Goal: Check status: Check status

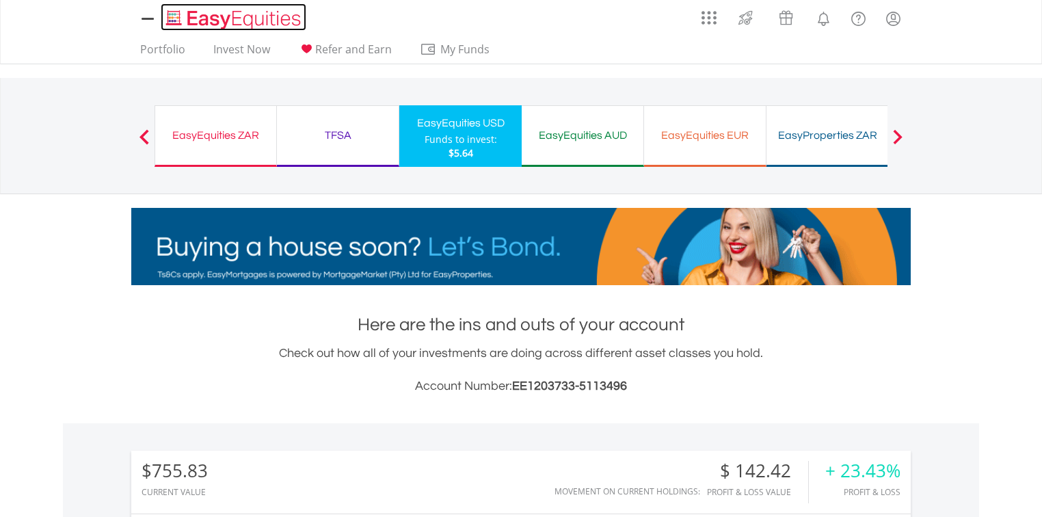
click at [216, 12] on img "Home page" at bounding box center [234, 19] width 143 height 23
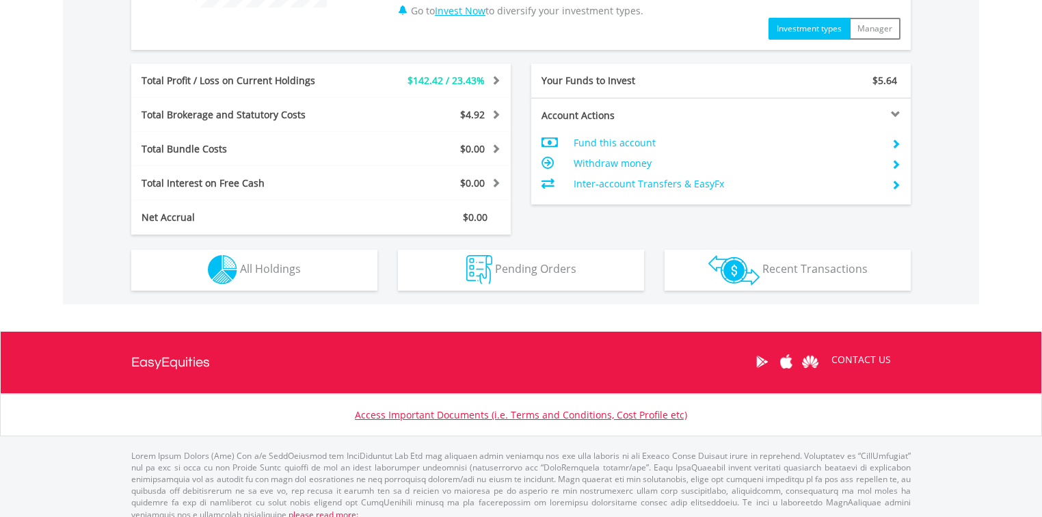
scroll to position [656, 0]
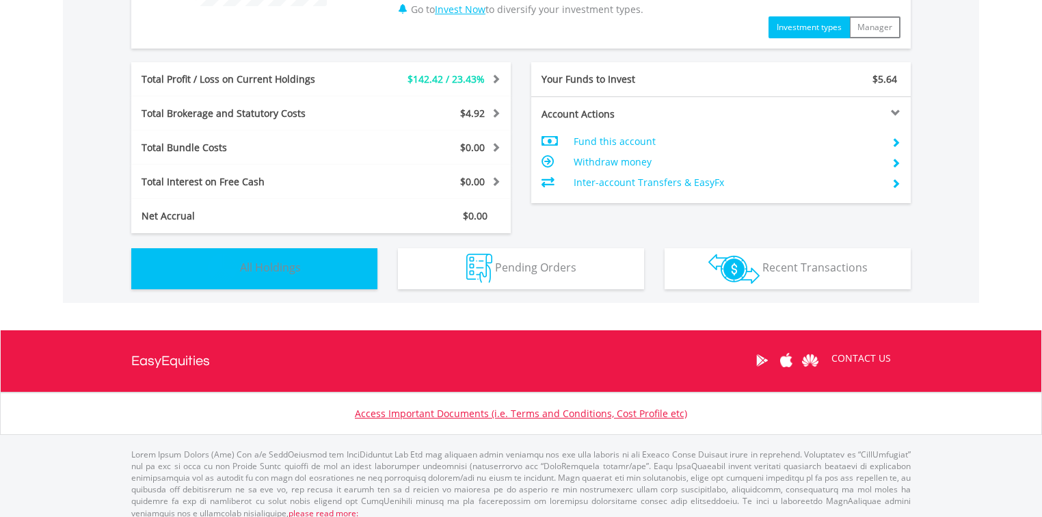
click at [342, 271] on button "Holdings All Holdings" at bounding box center [254, 268] width 246 height 41
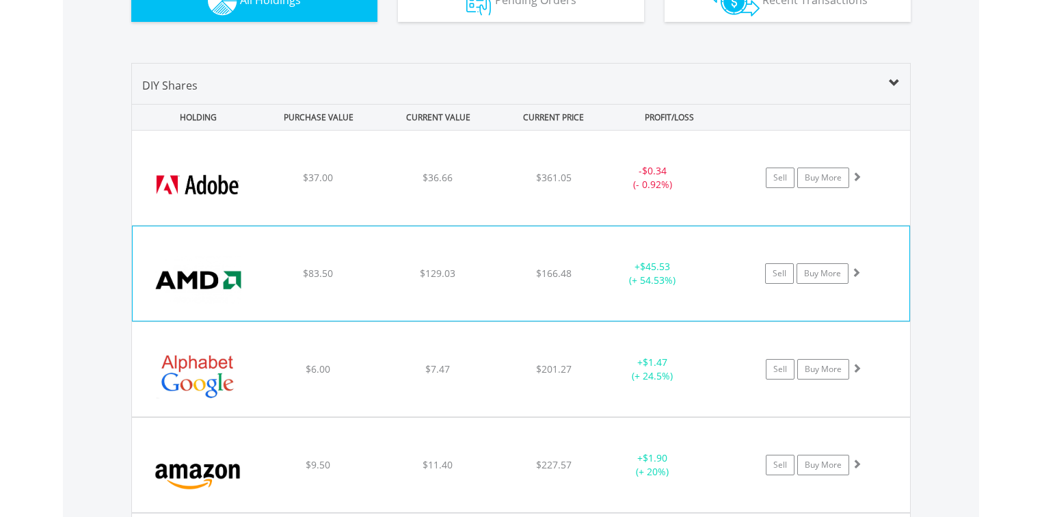
scroll to position [930, 0]
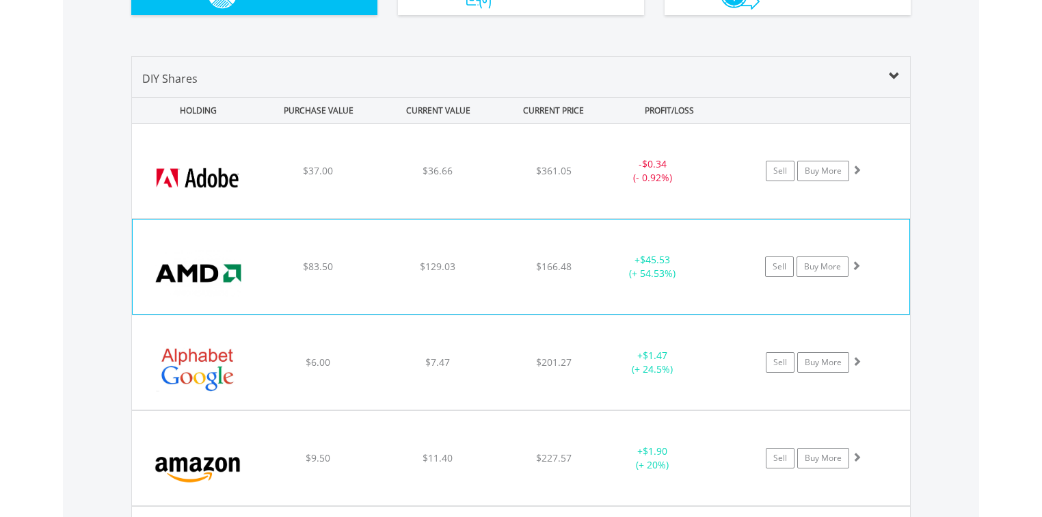
click at [413, 218] on div "﻿ Advanced Micro Devices Inc $83.50 $129.03 $166.48 + $45.53 (+ 54.53%) Sell Bu…" at bounding box center [521, 171] width 778 height 94
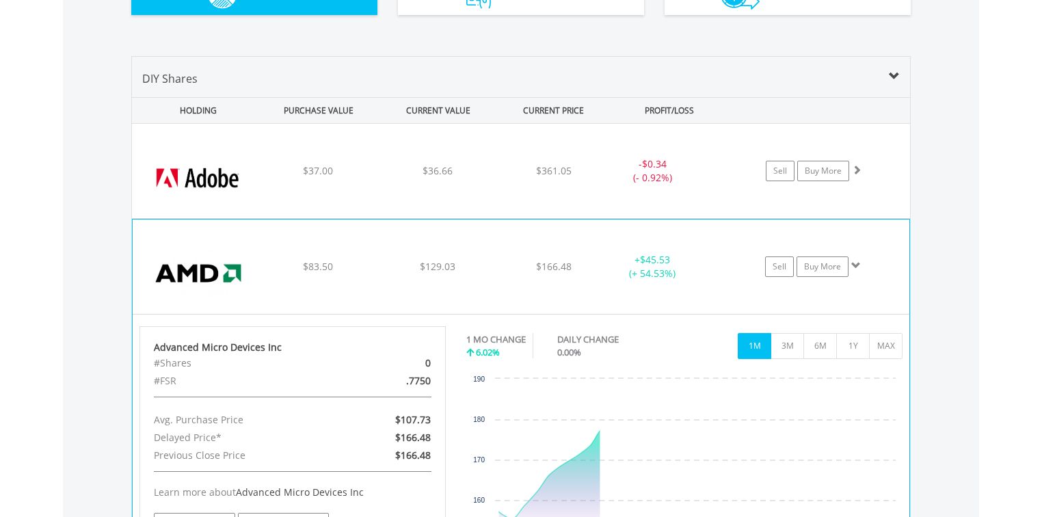
click at [427, 218] on div "﻿ Advanced Micro Devices Inc $83.50 $129.03 $166.48 + $45.53 (+ 54.53%) Sell Bu…" at bounding box center [521, 171] width 778 height 94
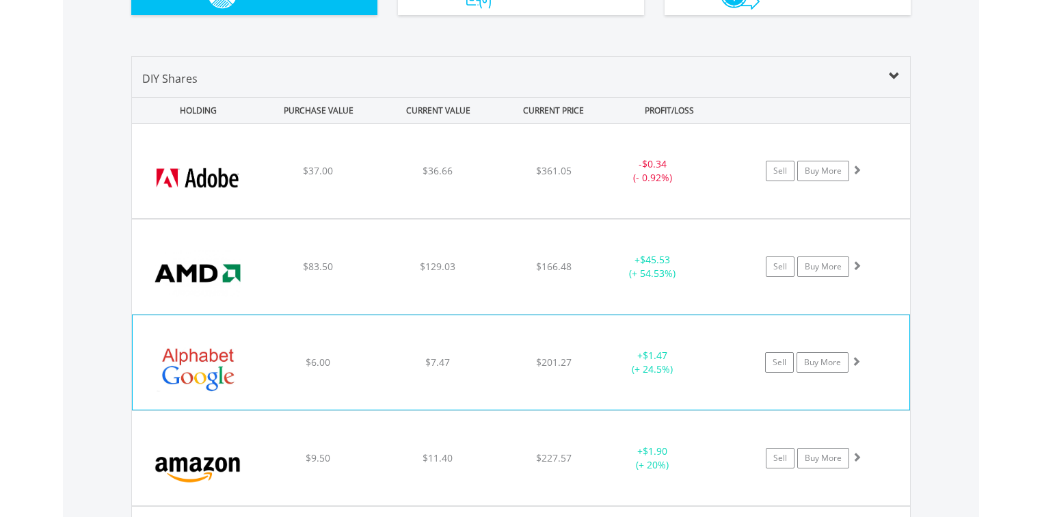
click at [449, 177] on span "$7.47" at bounding box center [437, 170] width 30 height 13
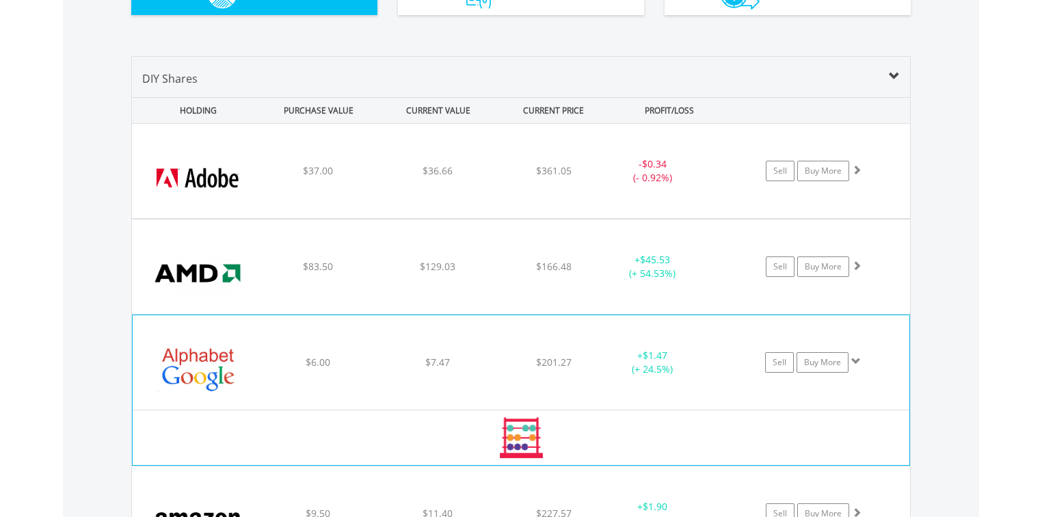
click at [449, 177] on span "$7.47" at bounding box center [437, 170] width 30 height 13
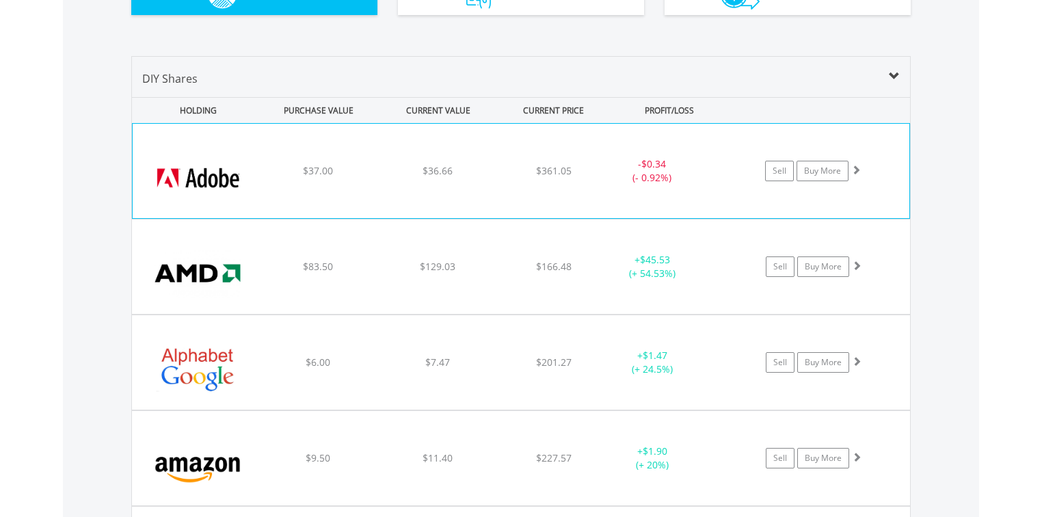
click at [391, 195] on div "﻿ Adobe Systems Inc $37.00 $36.66 $361.05 - $0.34 (- 0.92%) Sell Buy More" at bounding box center [521, 171] width 776 height 94
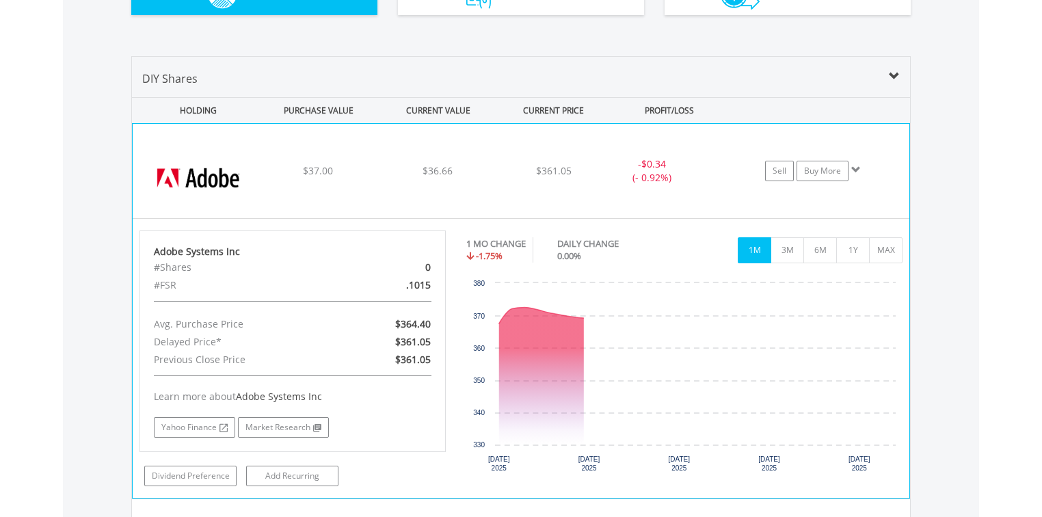
click at [390, 189] on div "﻿ Adobe Systems Inc $37.00 $36.66 $361.05 - $0.34 (- 0.92%) Sell Buy More" at bounding box center [521, 171] width 776 height 94
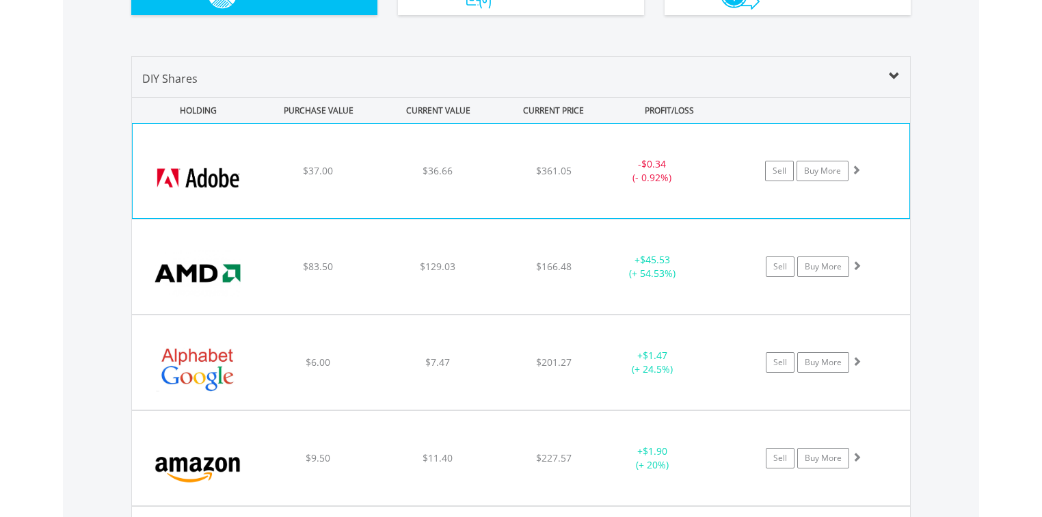
click at [451, 147] on div "﻿ Adobe Systems Inc $37.00 $36.66 $361.05 - $0.34 (- 0.92%) Sell Buy More" at bounding box center [521, 171] width 776 height 94
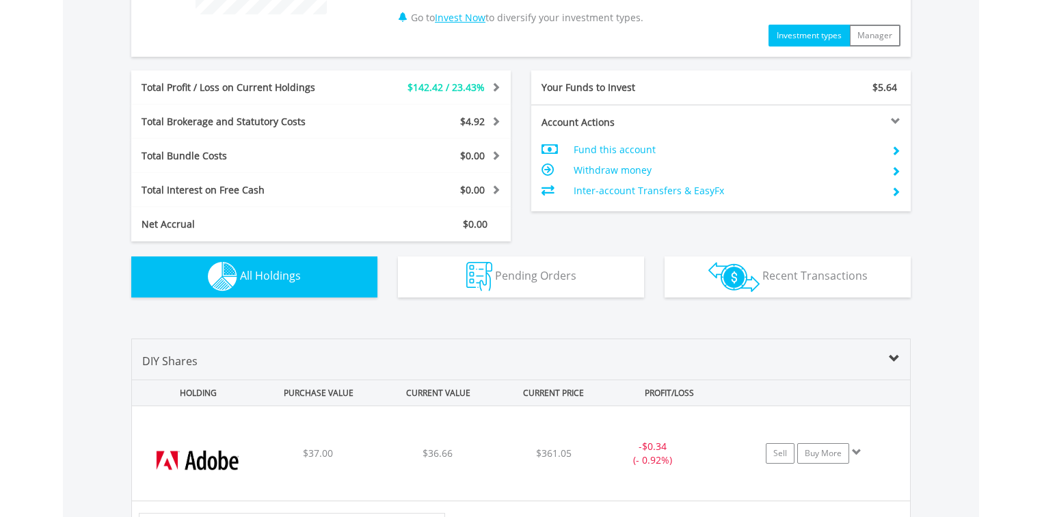
scroll to position [656, 0]
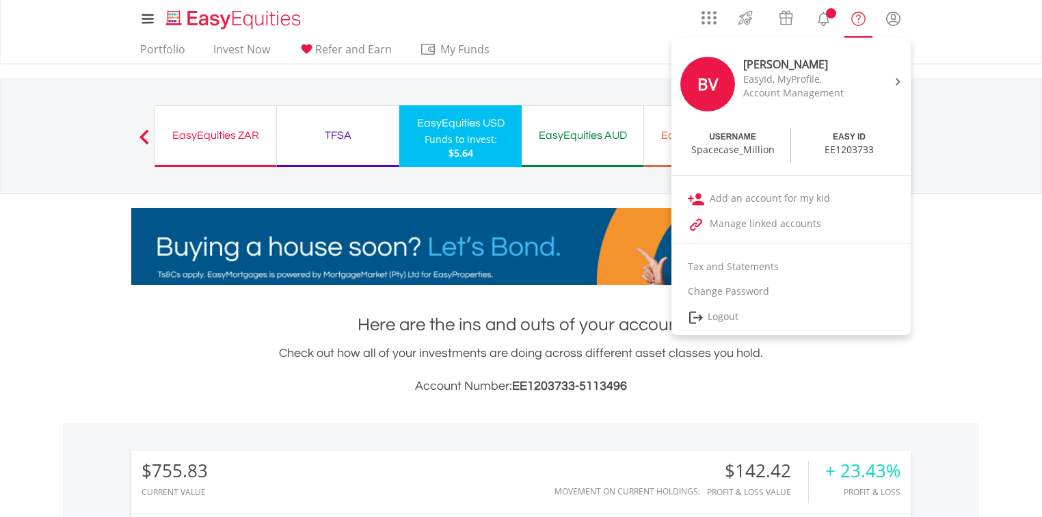
scroll to position [131, 260]
